Goal: Information Seeking & Learning: Find specific fact

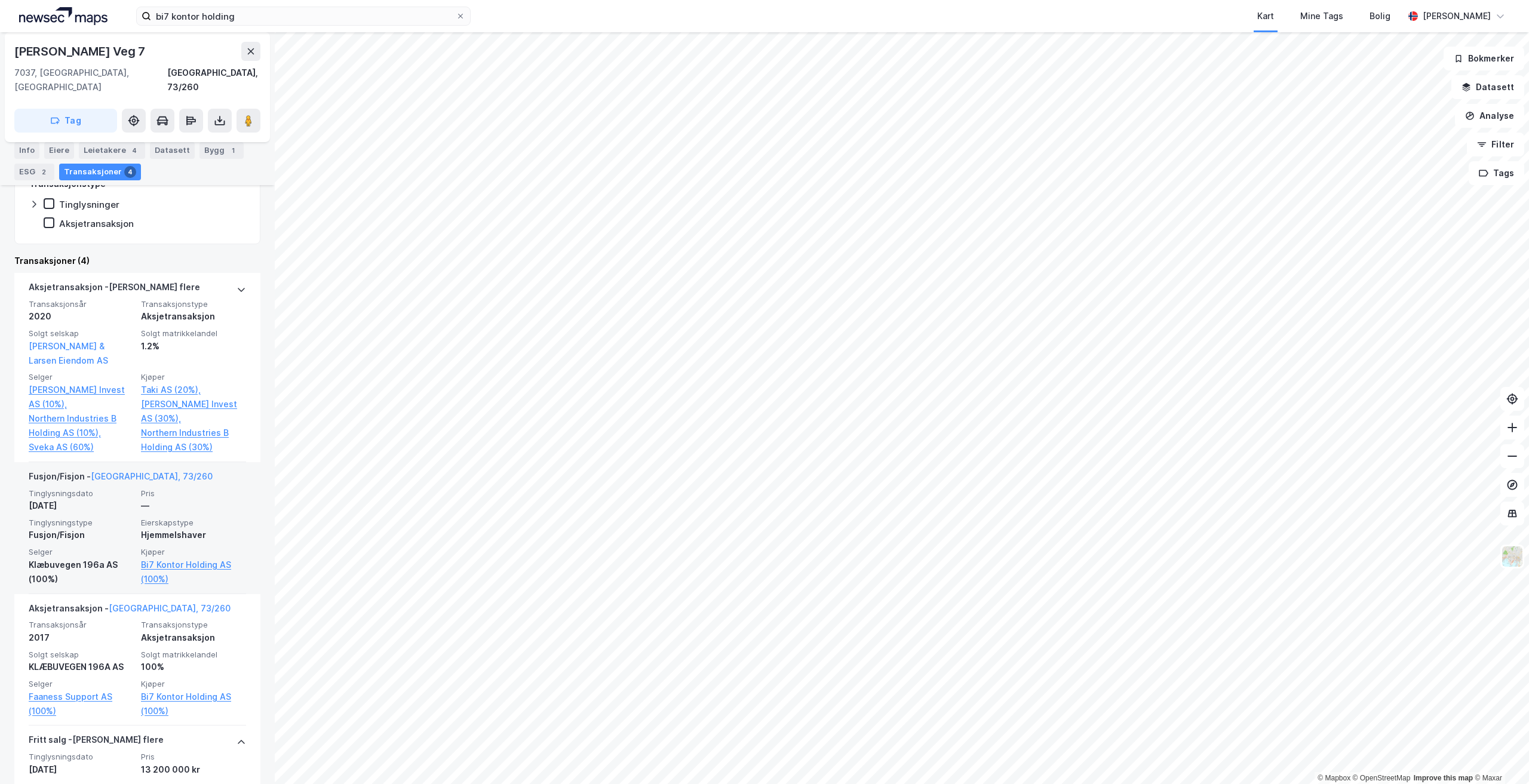
scroll to position [438, 0]
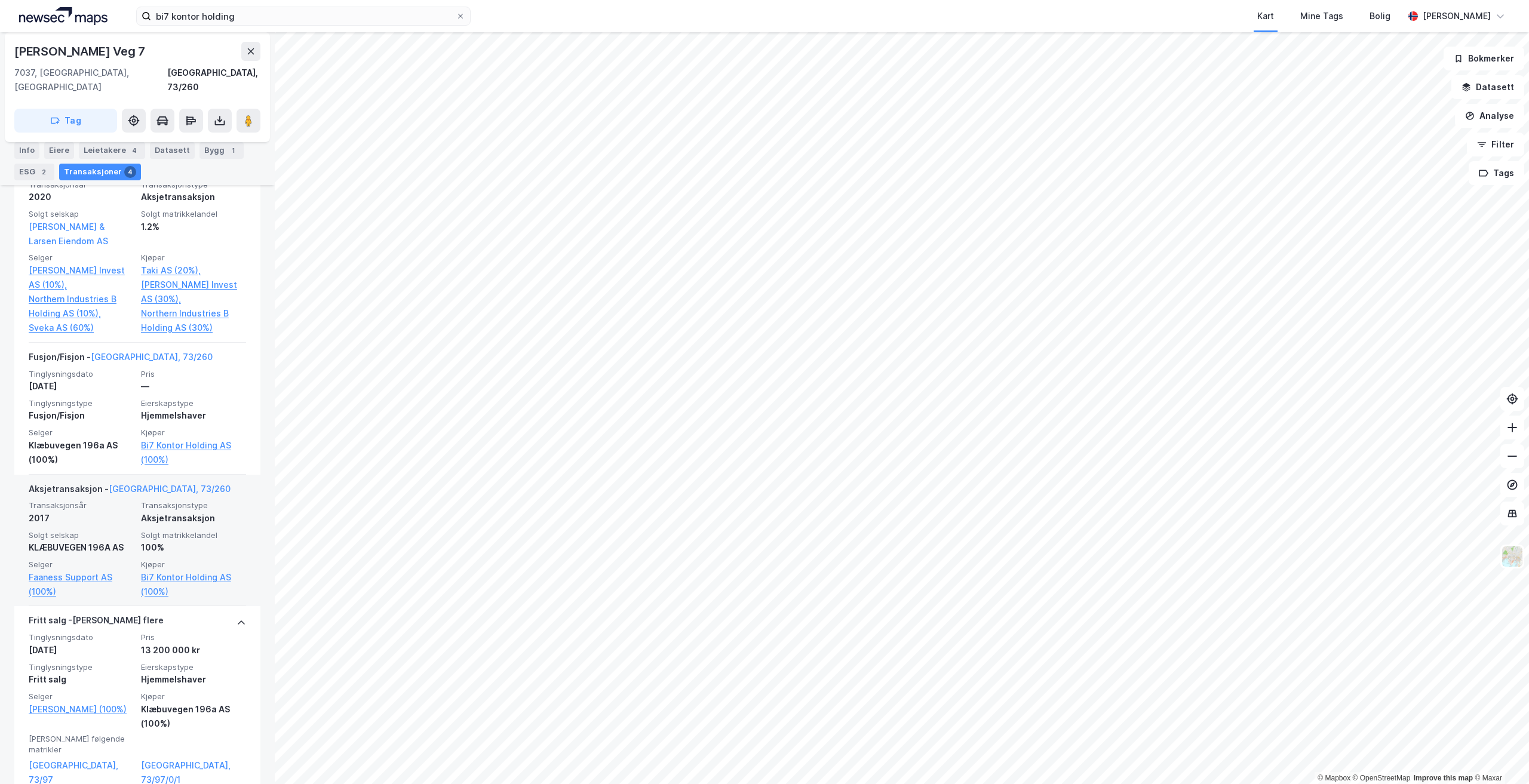
click at [133, 533] on div "Transaksjonsår 2017 Transaksjonstype Aksjetransaksjon Solgt selskap KLÆBUVEGEN …" at bounding box center [138, 549] width 218 height 98
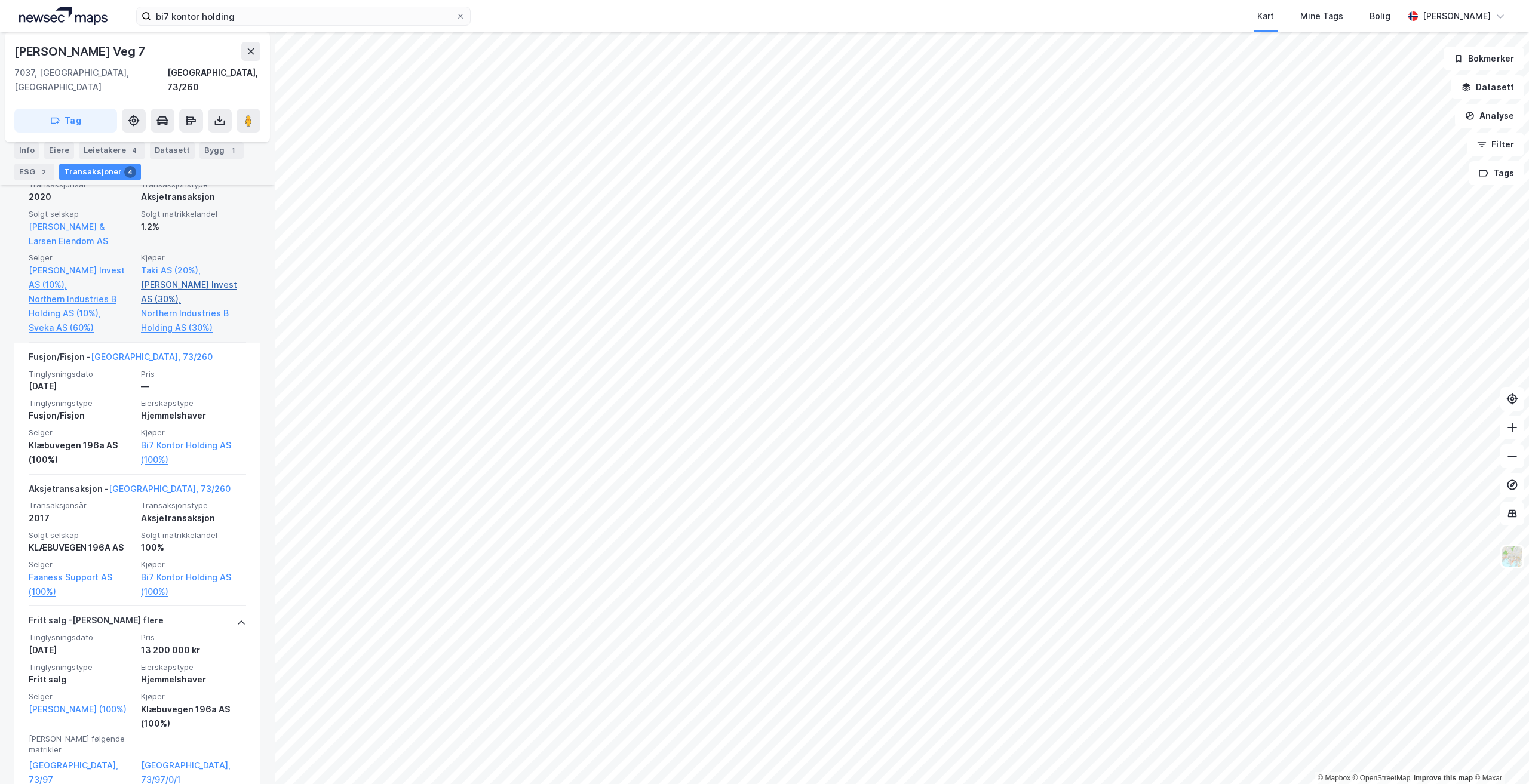
click at [159, 278] on link "[PERSON_NAME] Invest AS (30%)," at bounding box center [194, 293] width 105 height 29
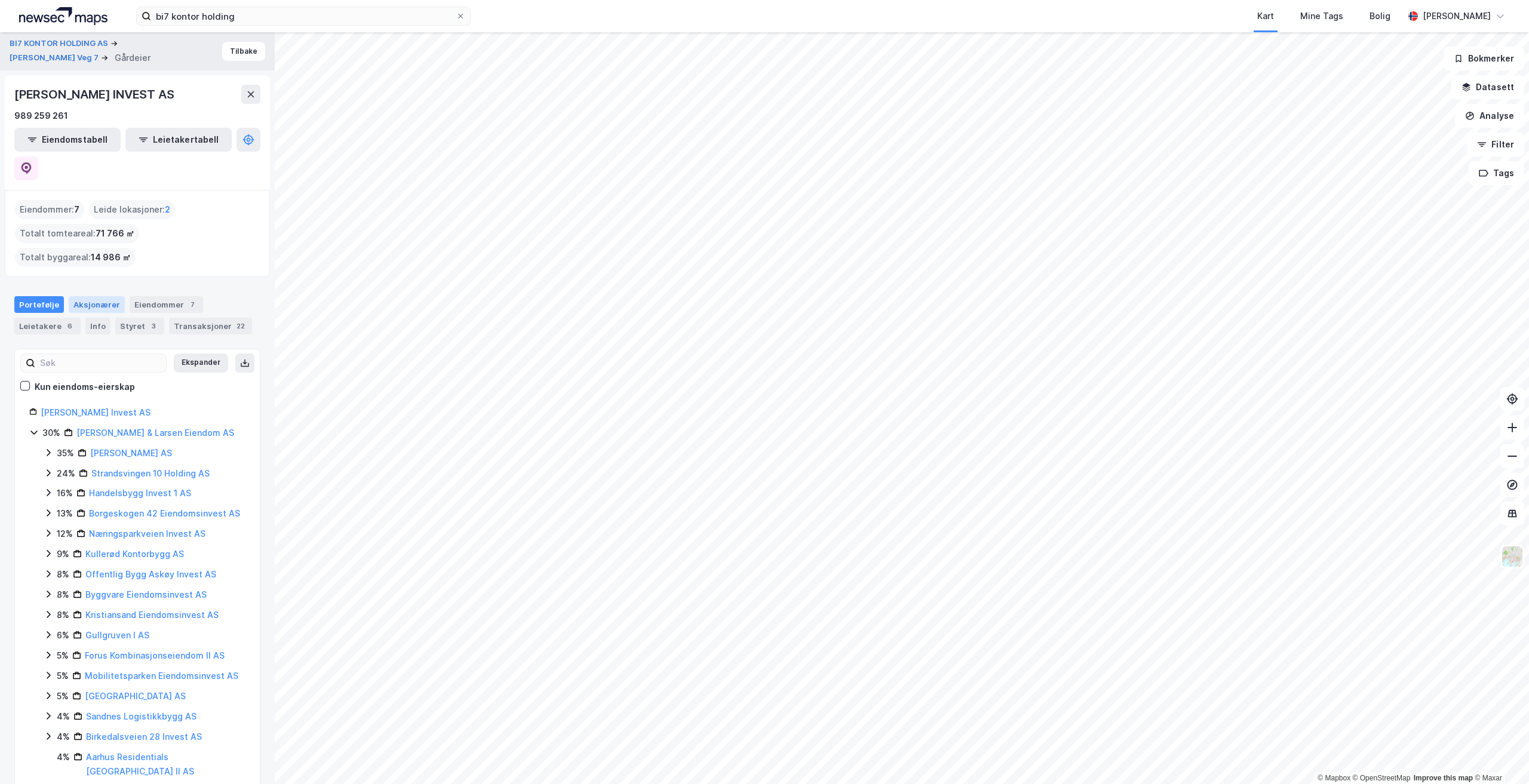
click at [74, 296] on div "Aksjonærer" at bounding box center [97, 304] width 56 height 17
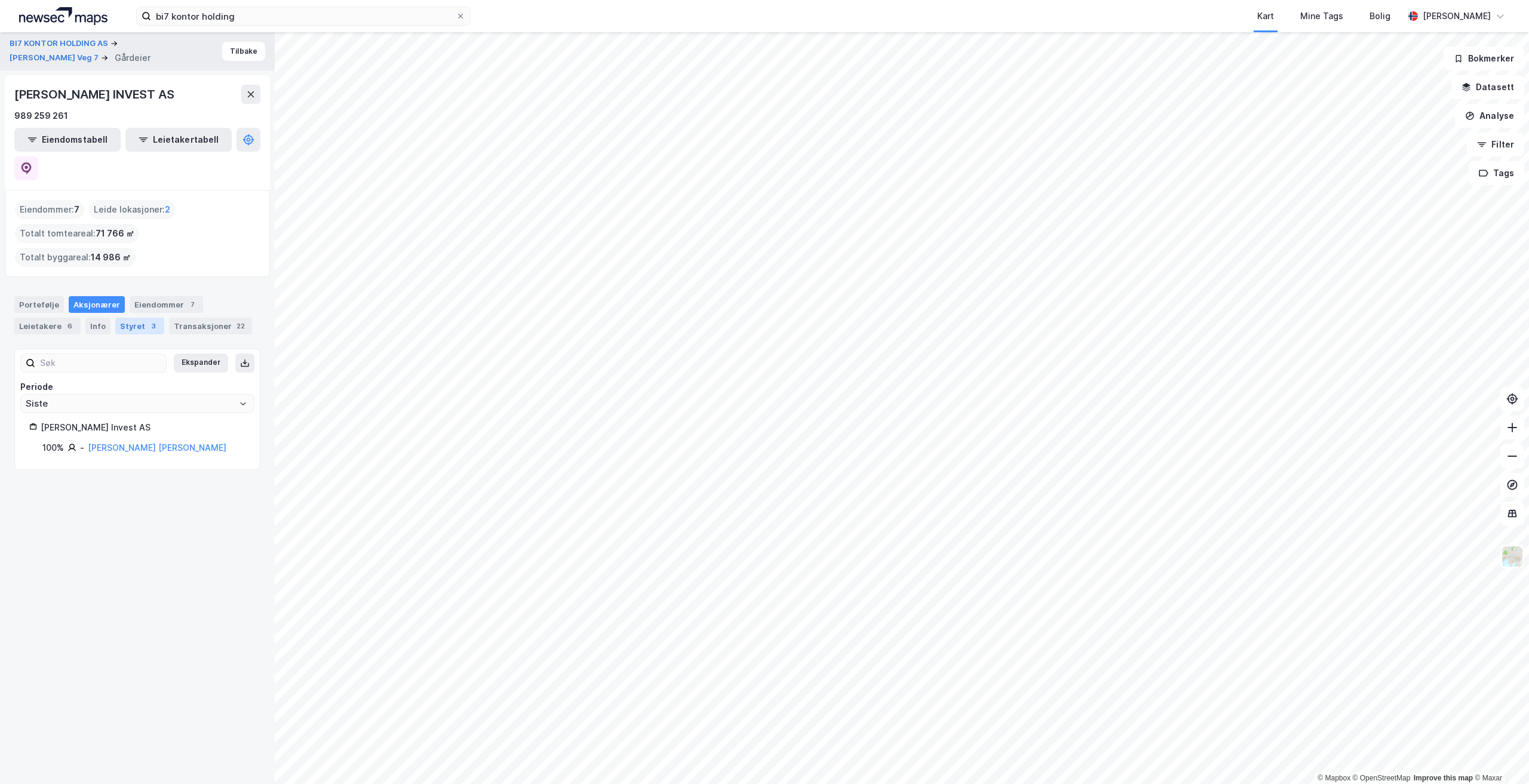
click at [120, 318] on div "Styret 3" at bounding box center [140, 327] width 49 height 17
